Goal: Task Accomplishment & Management: Use online tool/utility

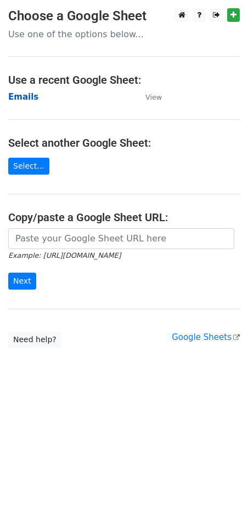
click at [17, 98] on strong "Emails" at bounding box center [23, 97] width 30 height 10
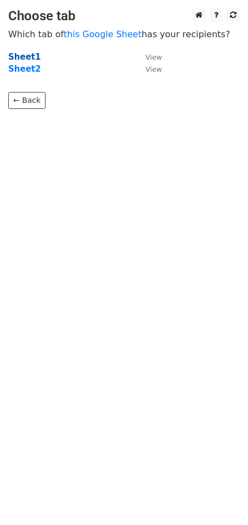
click at [28, 58] on strong "Sheet1" at bounding box center [24, 57] width 32 height 10
